Goal: Task Accomplishment & Management: Use online tool/utility

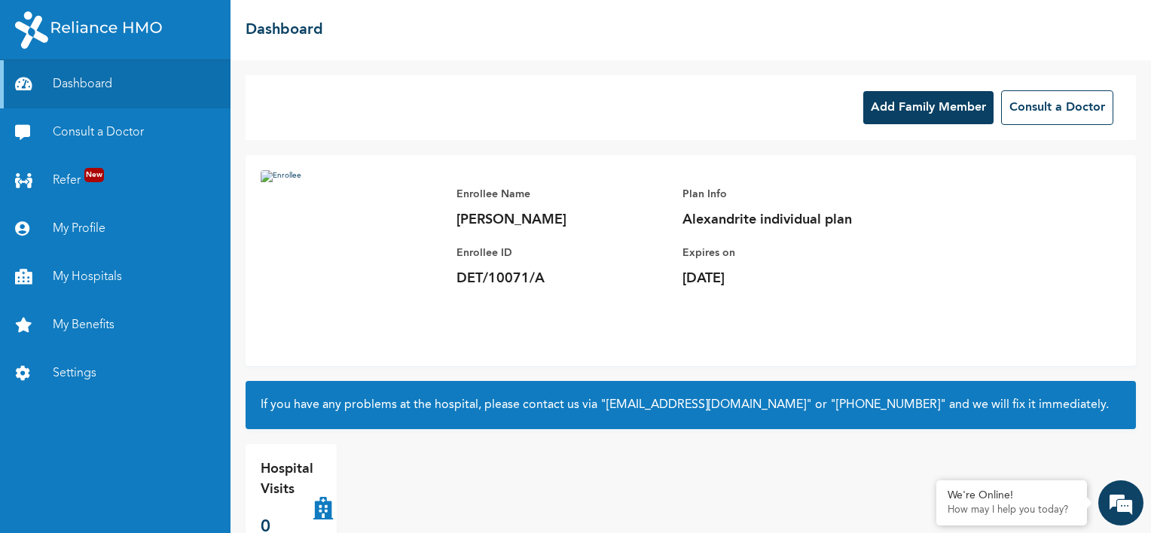
click at [893, 106] on button "Add Family Member" at bounding box center [928, 107] width 130 height 33
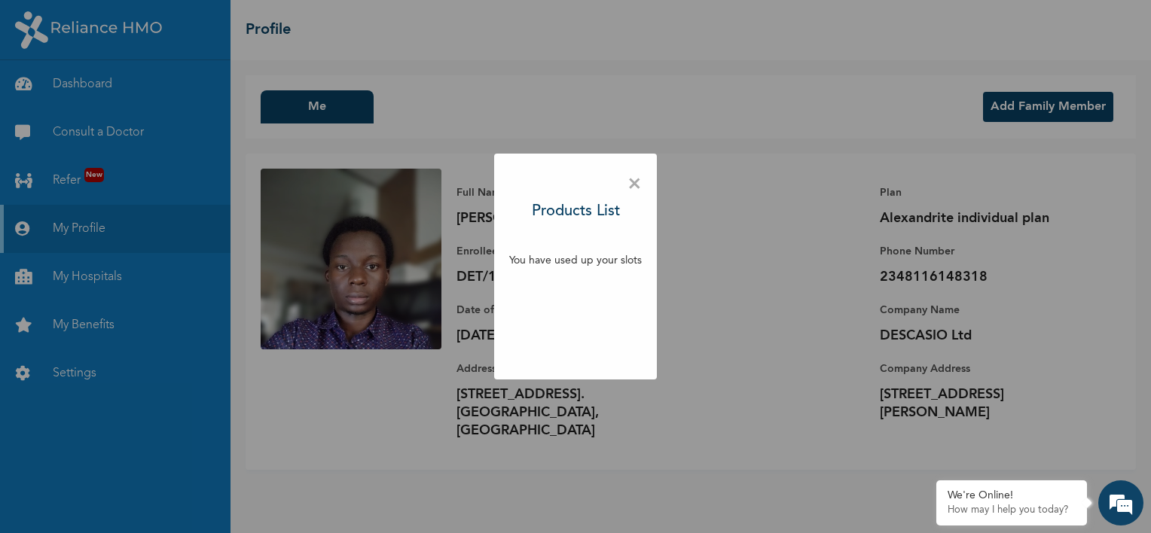
click at [599, 192] on div "× Products List You have used up your slots" at bounding box center [575, 267] width 163 height 226
click at [601, 215] on h3 "Products List" at bounding box center [576, 211] width 88 height 23
click at [634, 187] on span "×" at bounding box center [635, 185] width 14 height 32
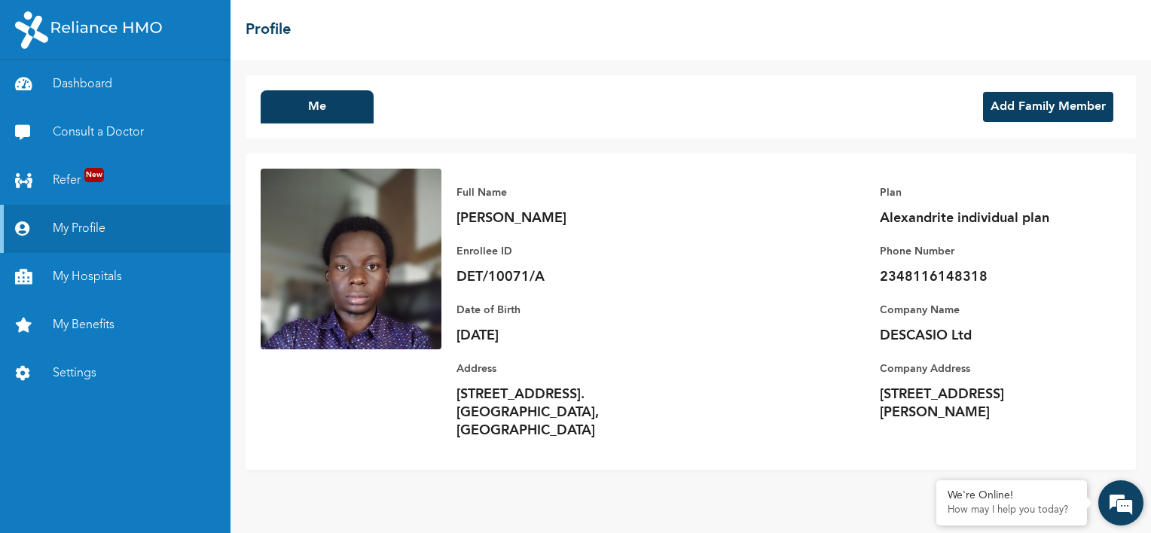
click at [1120, 513] on em at bounding box center [1121, 503] width 41 height 41
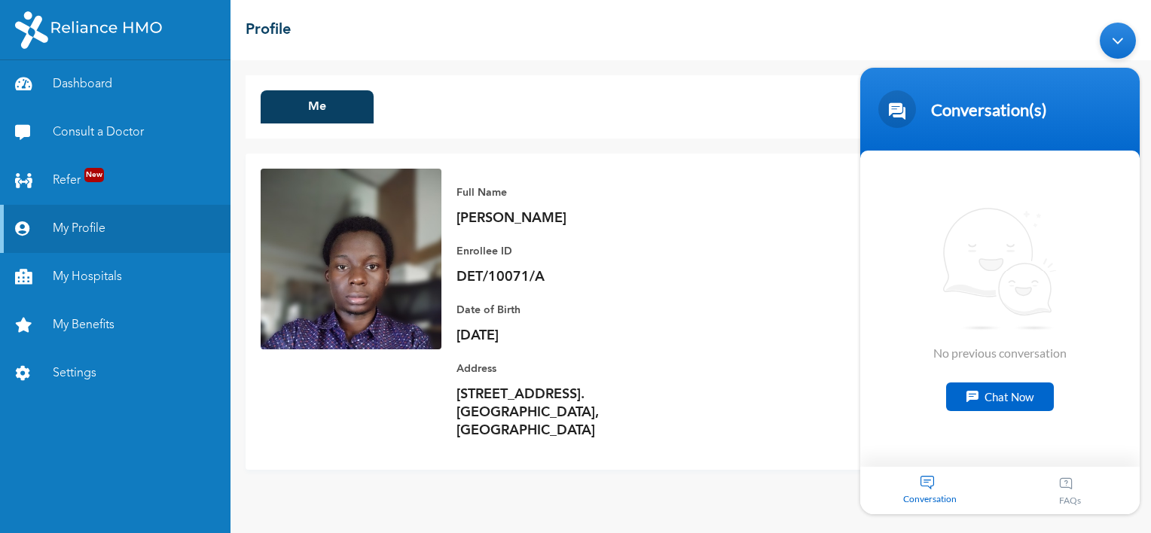
click at [970, 393] on div "Chat Now" at bounding box center [1000, 397] width 108 height 29
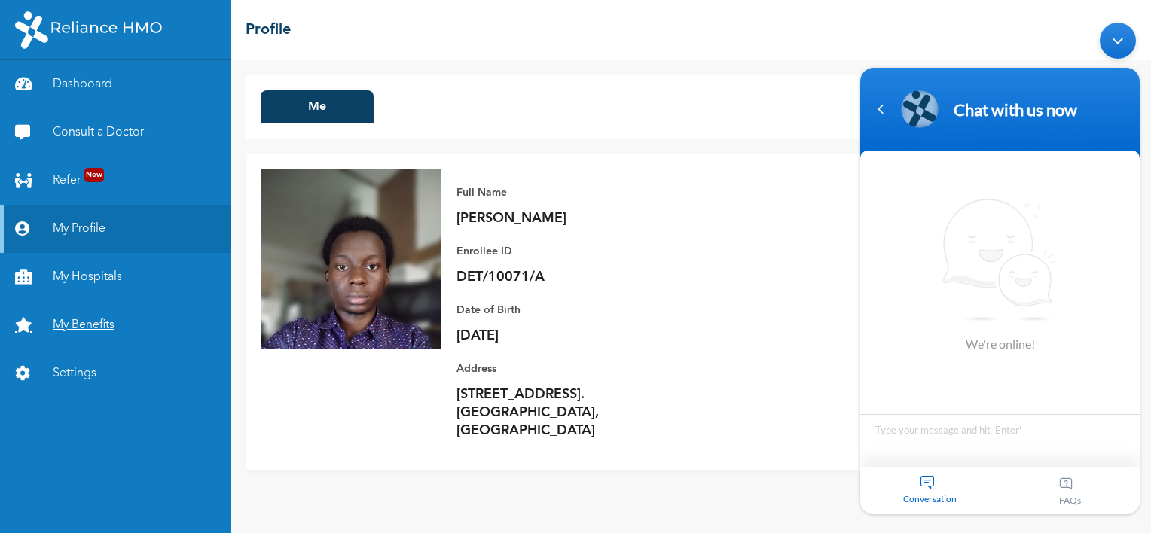
click at [54, 319] on link "My Benefits" at bounding box center [115, 325] width 231 height 48
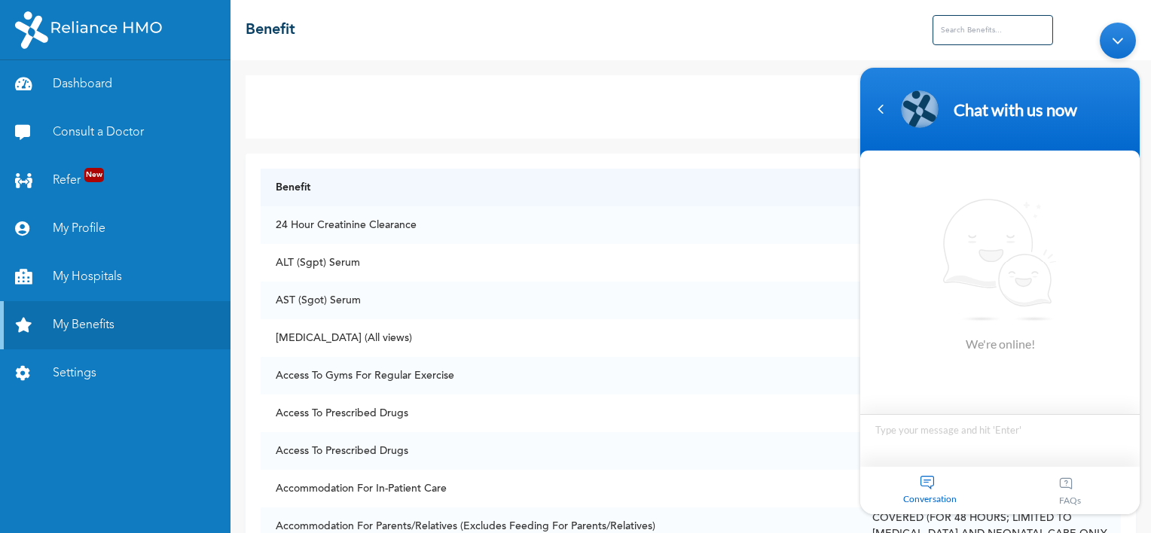
click at [940, 438] on textarea "Type your message and hit 'Enter'" at bounding box center [1000, 440] width 280 height 53
type textarea "How can I add a family member to my hmo"
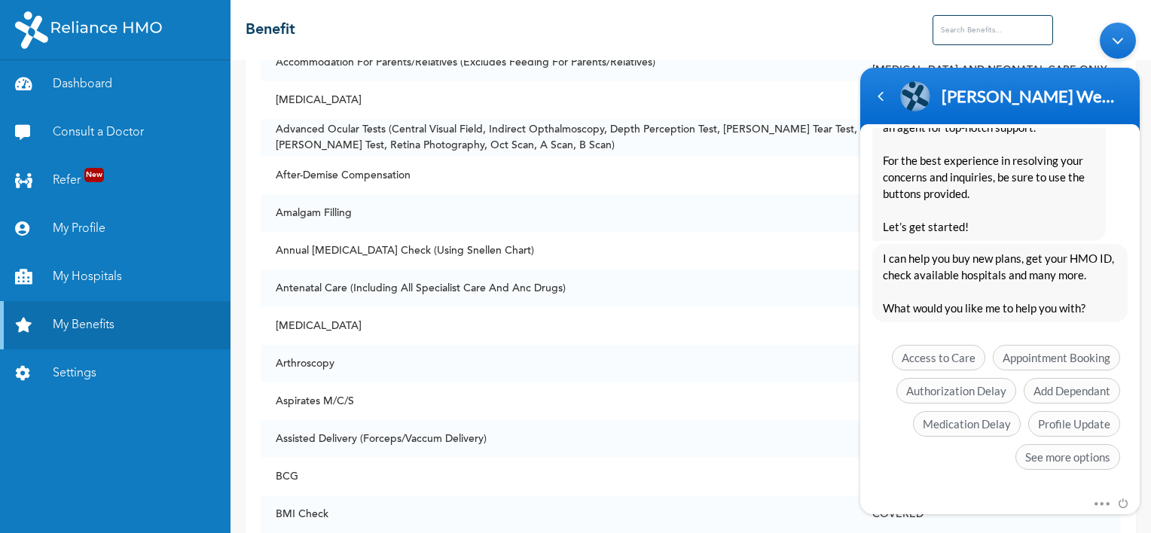
scroll to position [349, 0]
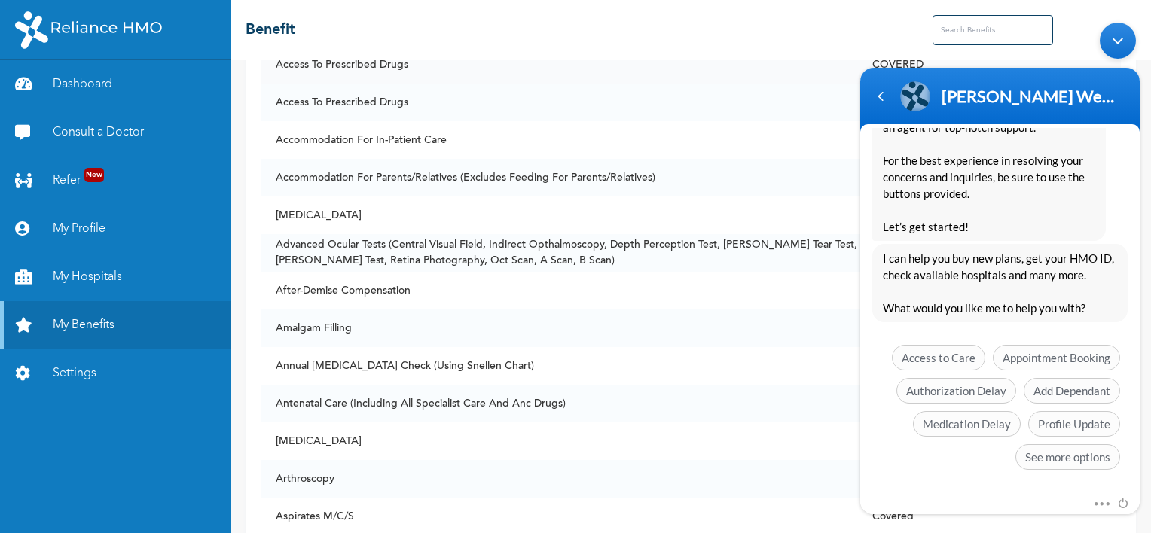
click at [754, 71] on td "Access To Prescribed Drugs" at bounding box center [560, 65] width 598 height 38
click at [1123, 41] on div "Minimize live chat window" at bounding box center [1118, 41] width 36 height 36
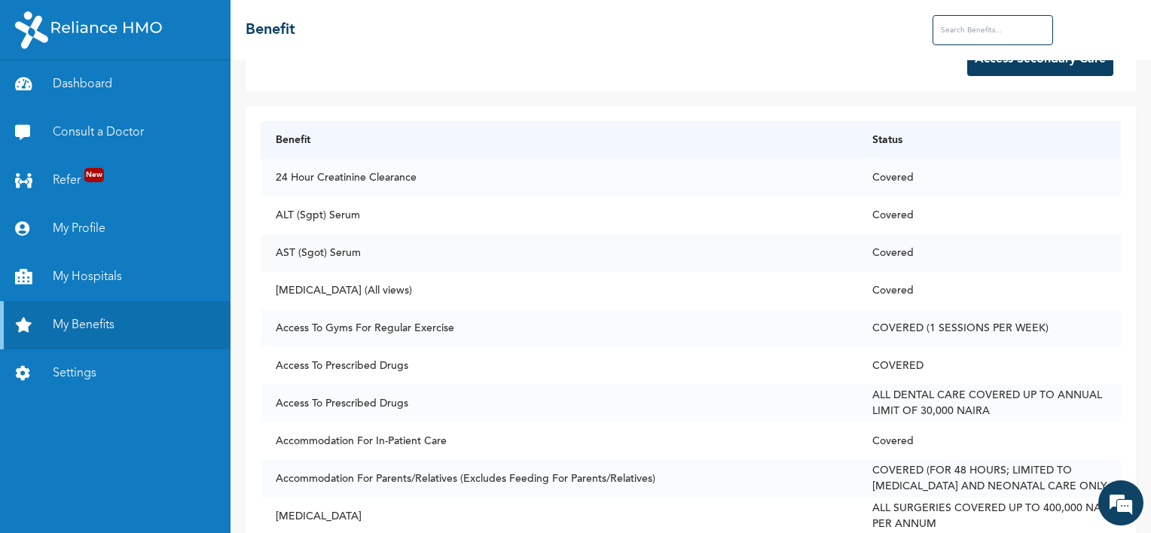
scroll to position [0, 0]
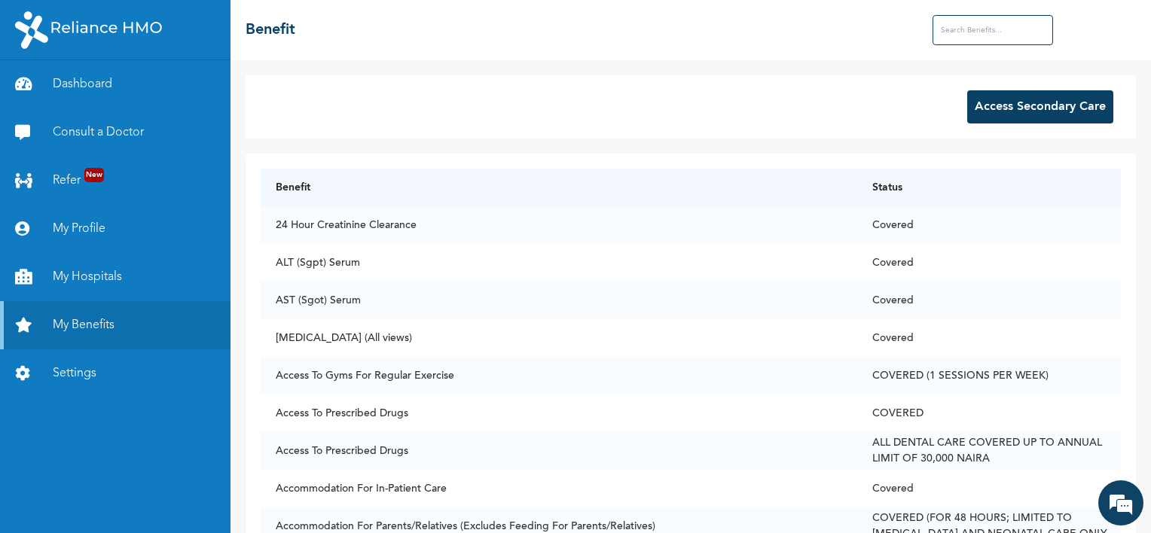
click at [1032, 109] on button "Access Secondary Care" at bounding box center [1040, 106] width 146 height 33
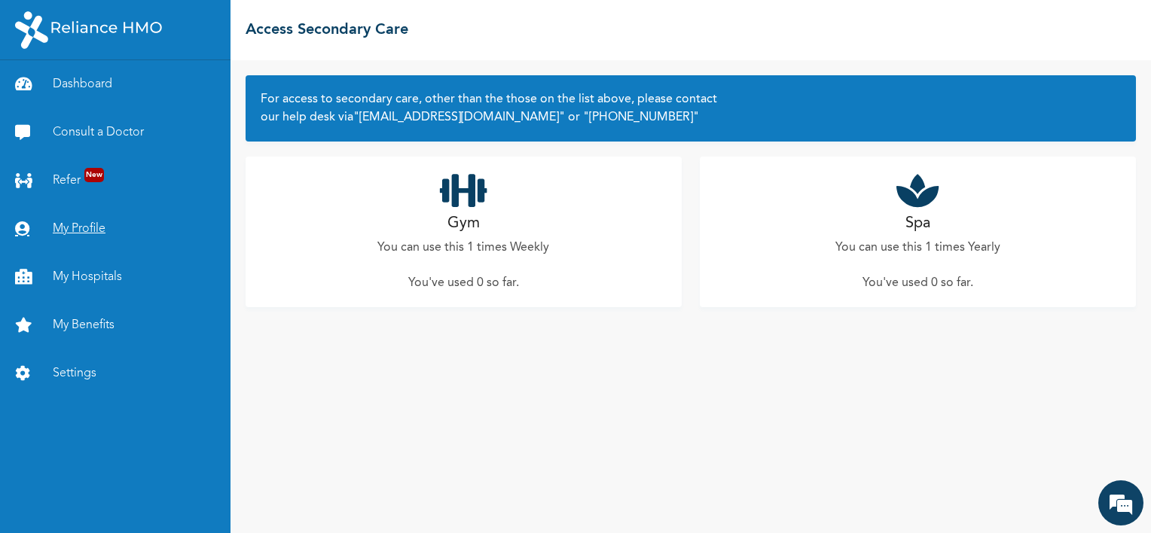
click at [81, 232] on link "My Profile" at bounding box center [115, 229] width 231 height 48
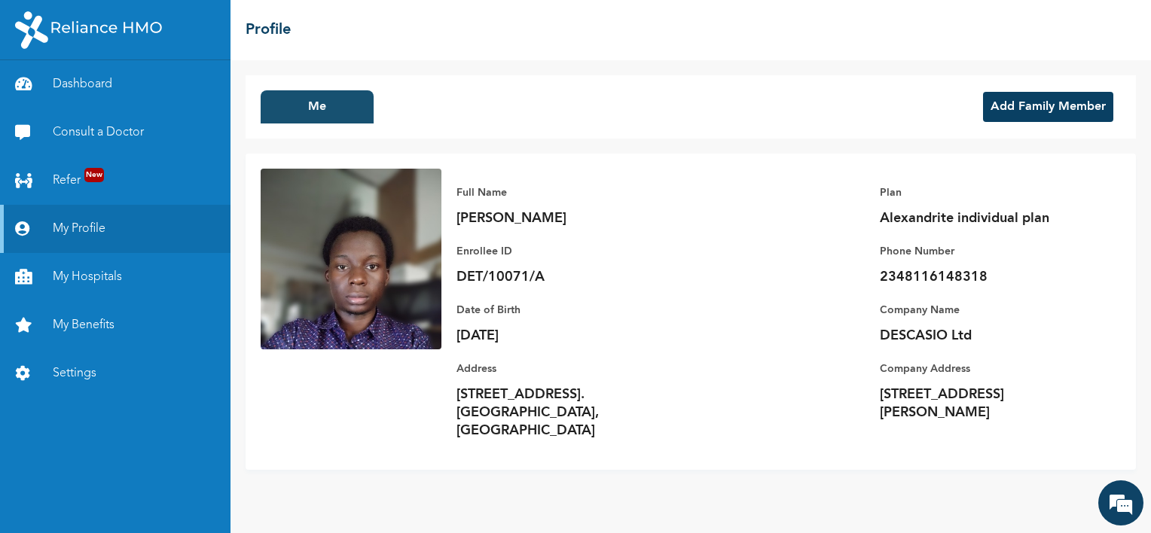
click at [351, 104] on button "Me" at bounding box center [317, 106] width 113 height 33
click at [457, 104] on div "Me Add Family Member" at bounding box center [691, 106] width 891 height 63
click at [136, 80] on link "Dashboard" at bounding box center [115, 84] width 231 height 48
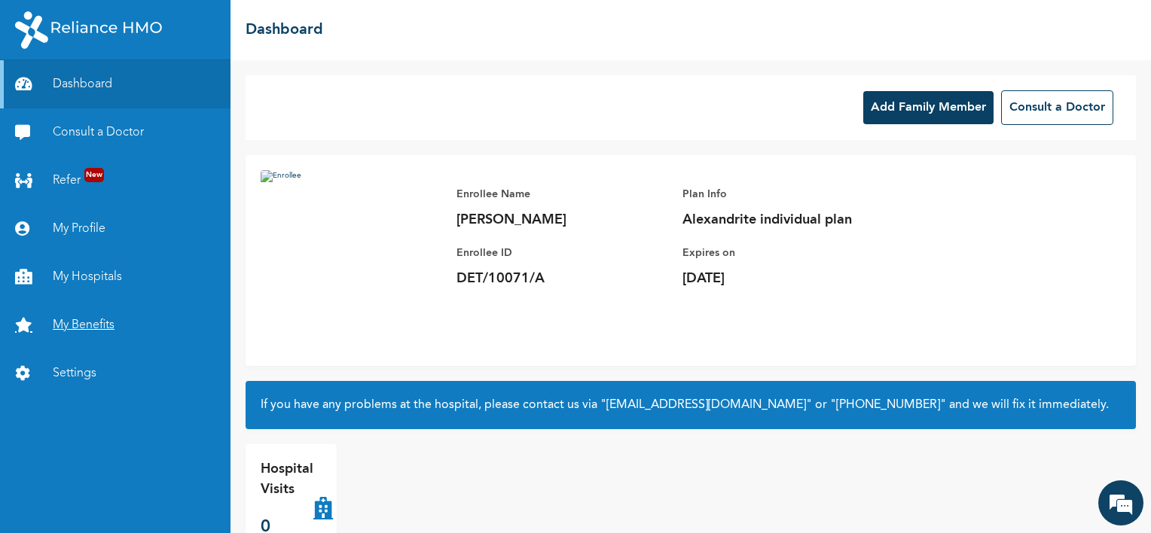
click at [113, 318] on link "My Benefits" at bounding box center [115, 325] width 231 height 48
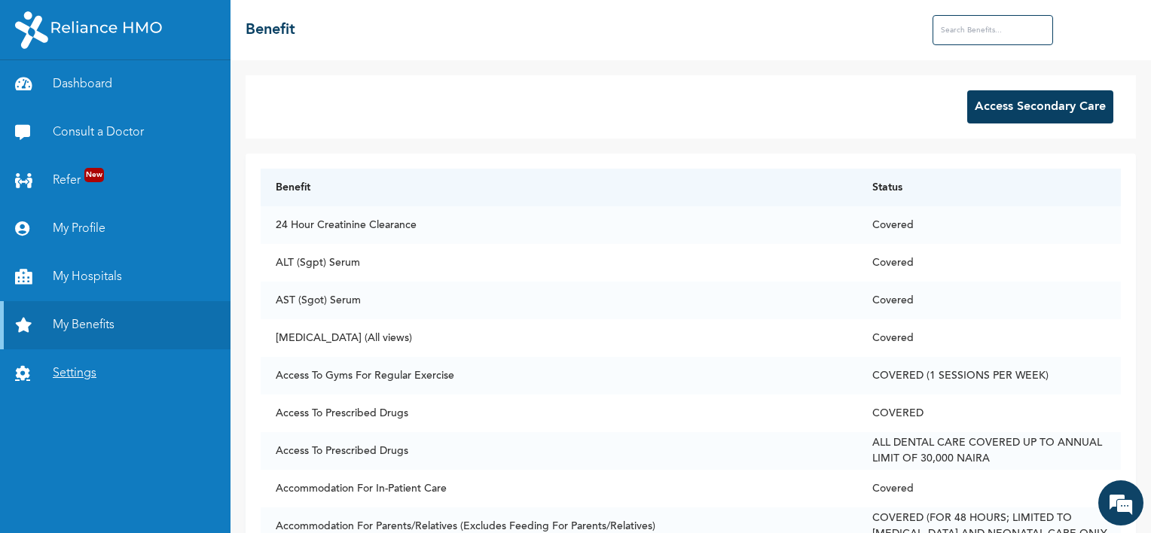
click at [107, 365] on link "Settings" at bounding box center [115, 374] width 231 height 48
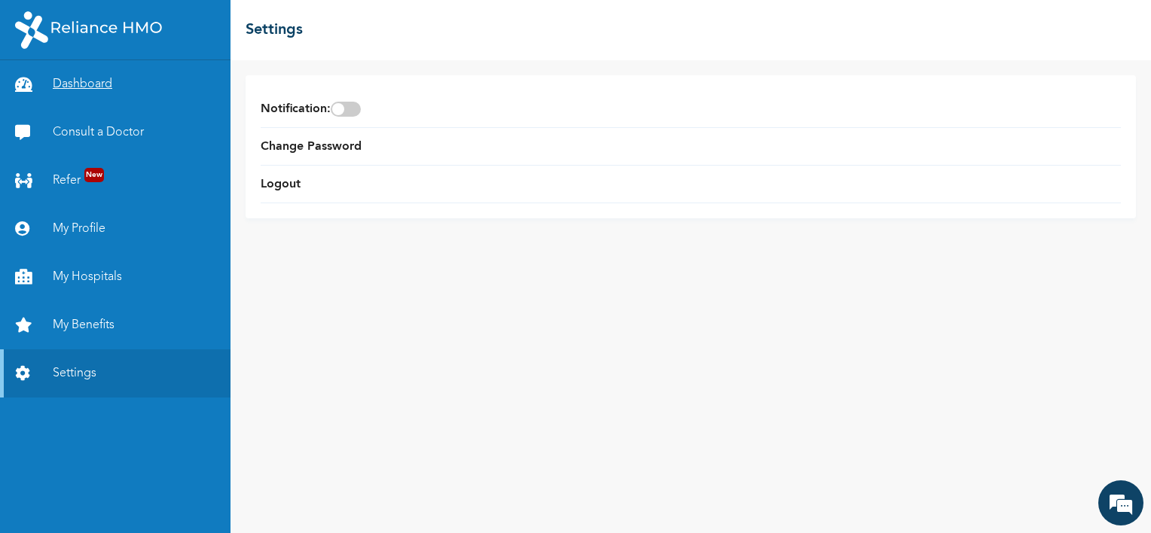
click at [93, 84] on link "Dashboard" at bounding box center [115, 84] width 231 height 48
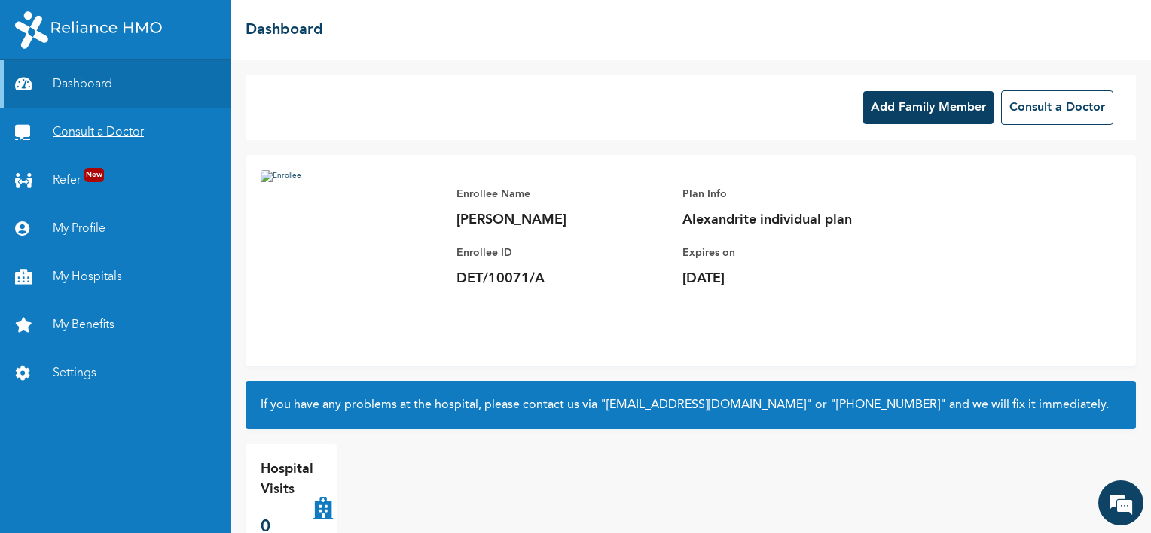
click at [96, 130] on link "Consult a Doctor" at bounding box center [115, 133] width 231 height 48
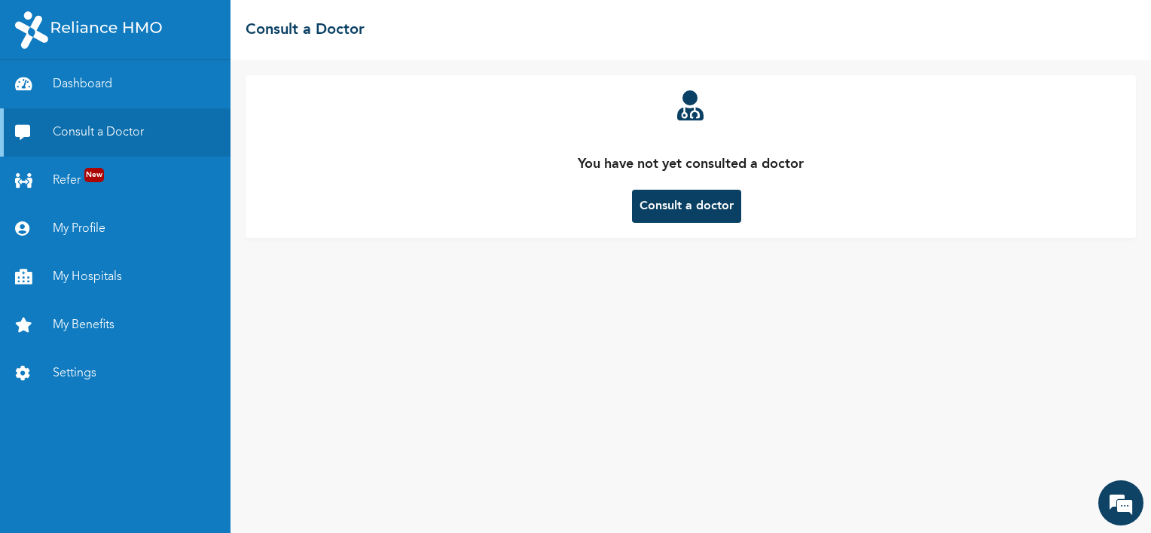
click at [713, 212] on button "Consult a doctor" at bounding box center [686, 206] width 109 height 33
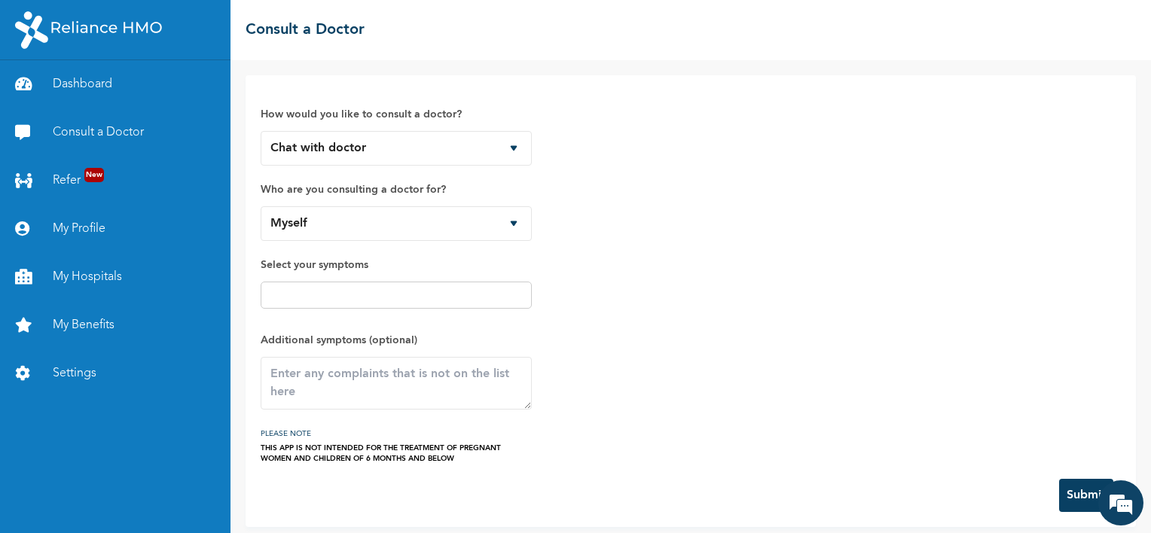
scroll to position [8, 0]
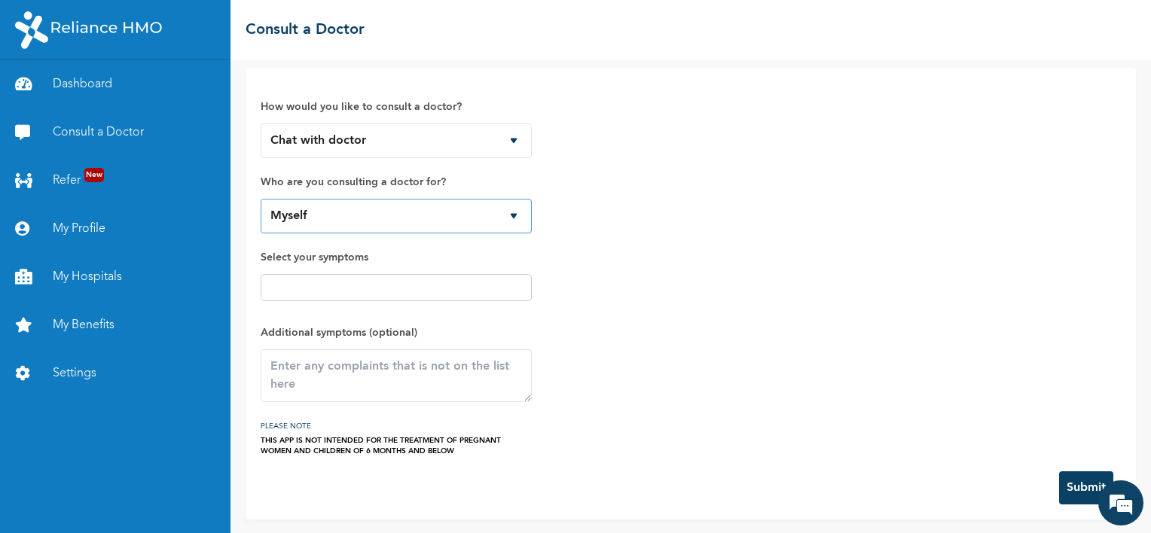
click at [399, 213] on select "Myself" at bounding box center [396, 216] width 271 height 35
click at [404, 217] on select "Myself" at bounding box center [396, 216] width 271 height 35
click at [412, 227] on select "Myself" at bounding box center [396, 216] width 271 height 35
click at [633, 247] on div "How would you like to consult a doctor? Chat with doctor Phone Call Who are you…" at bounding box center [691, 270] width 860 height 374
click at [476, 292] on input "text" at bounding box center [396, 288] width 262 height 18
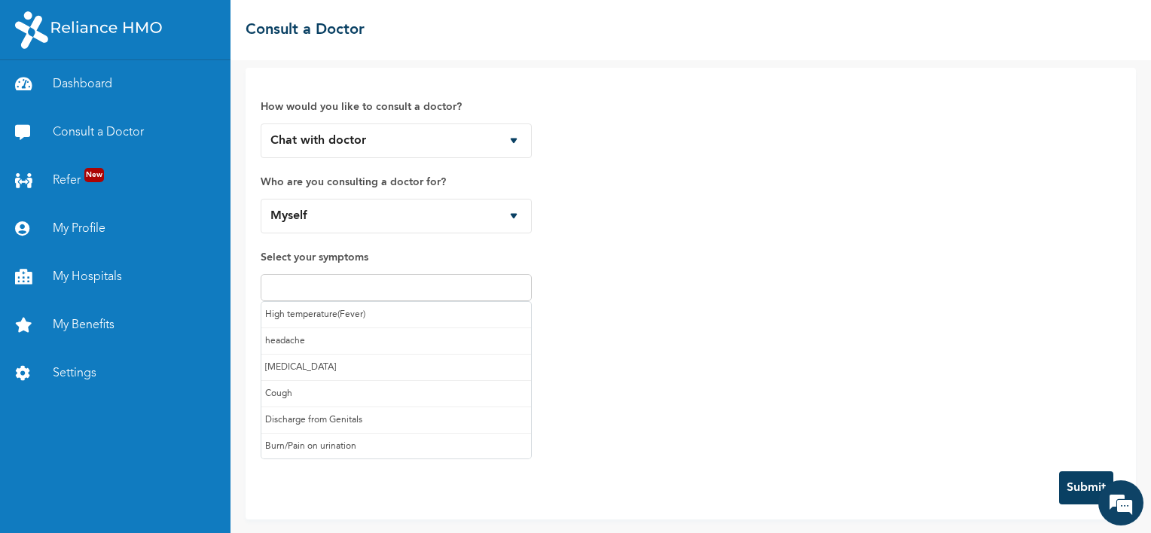
click at [476, 292] on input "text" at bounding box center [396, 288] width 262 height 18
click at [741, 284] on div "How would you like to consult a doctor? Chat with doctor Phone Call Who are you…" at bounding box center [691, 270] width 860 height 374
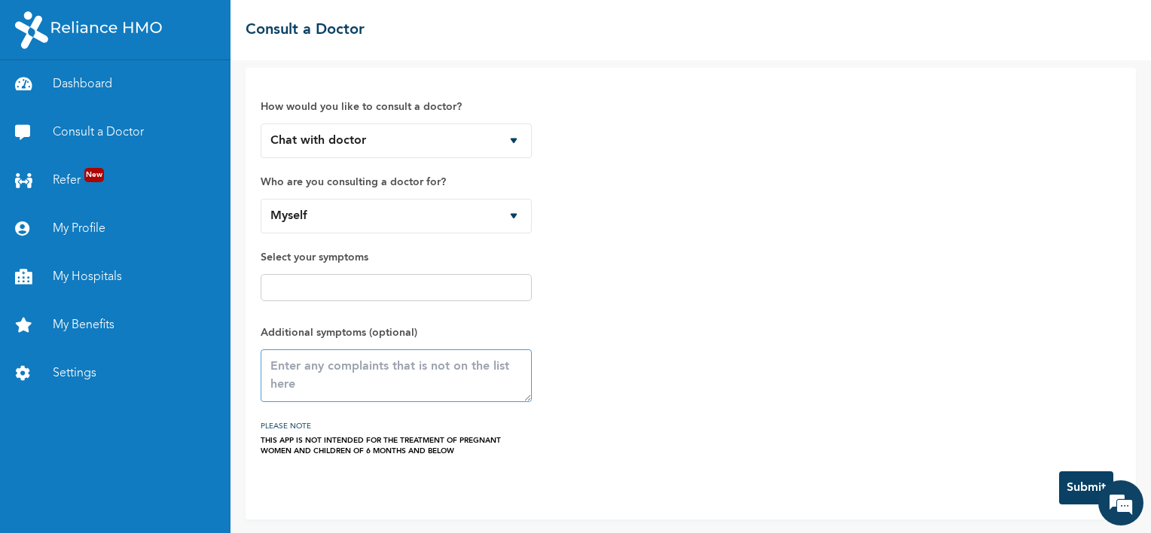
click at [404, 382] on textarea at bounding box center [396, 376] width 271 height 53
